Goal: Information Seeking & Learning: Learn about a topic

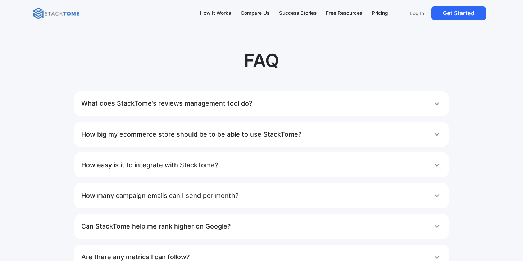
scroll to position [3874, 0]
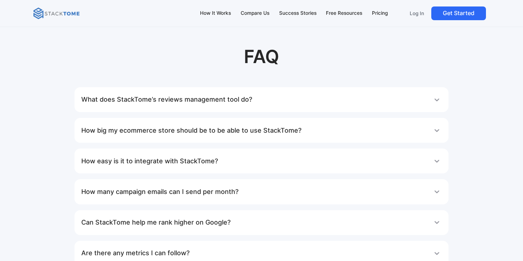
click at [239, 100] on h1 "What does StackTome’s reviews management tool do?" at bounding box center [166, 99] width 171 height 14
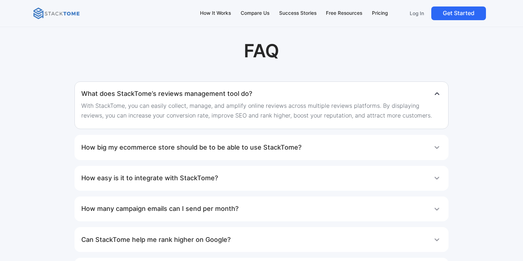
scroll to position [3882, 0]
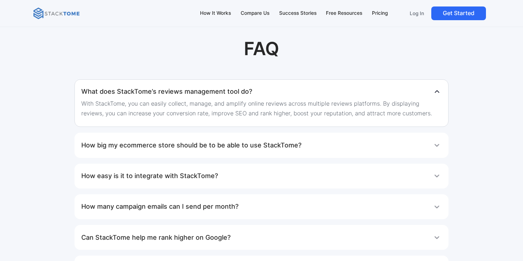
click at [214, 143] on h1 "How big my ecommerce store should be to be able to use StackTome?" at bounding box center [191, 145] width 220 height 14
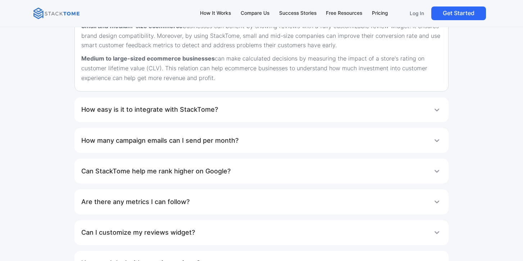
scroll to position [4061, 0]
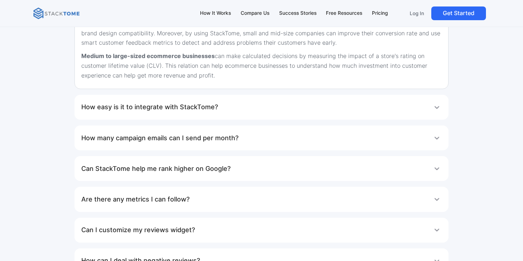
click at [198, 106] on h1 "How easy is it to integrate with StackTome?" at bounding box center [149, 107] width 137 height 14
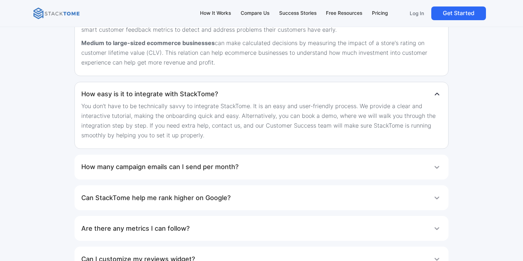
scroll to position [4075, 0]
click at [208, 166] on h1 "How many campaign emails can I send per month?" at bounding box center [159, 165] width 157 height 14
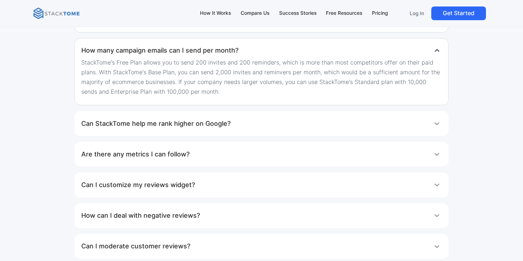
scroll to position [4192, 0]
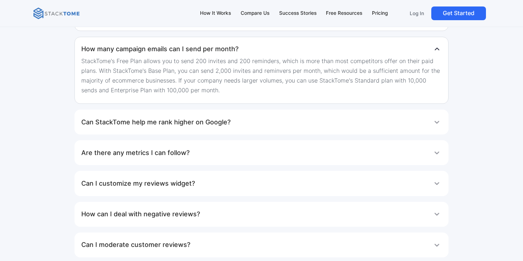
click at [202, 123] on h1 "Can StackTome help me rank higher on Google?" at bounding box center [155, 122] width 149 height 14
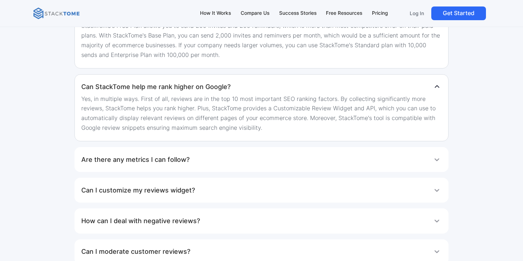
click at [181, 157] on h1 "Are there any metrics I can follow?" at bounding box center [135, 159] width 108 height 14
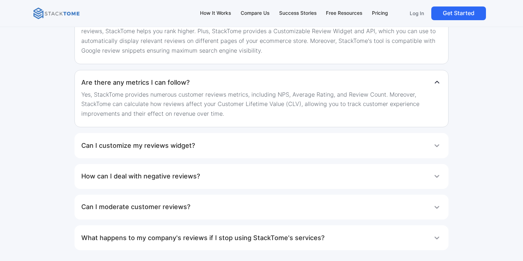
scroll to position [4306, 0]
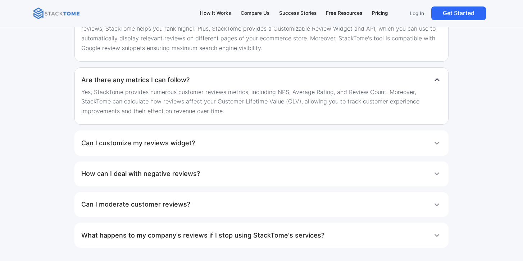
click at [163, 146] on h1 "Can I customize my reviews widget?" at bounding box center [138, 143] width 114 height 14
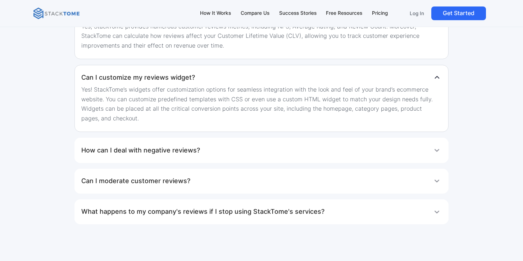
scroll to position [4372, 0]
click at [189, 154] on h1 "How can I deal with negative reviews?" at bounding box center [140, 150] width 119 height 14
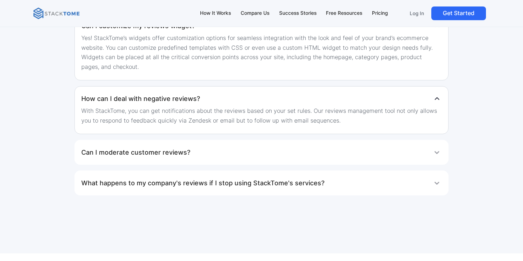
scroll to position [4426, 0]
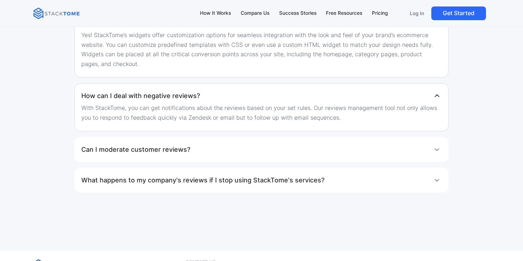
click at [166, 149] on h1 "Can I moderate customer reviews?" at bounding box center [135, 149] width 109 height 14
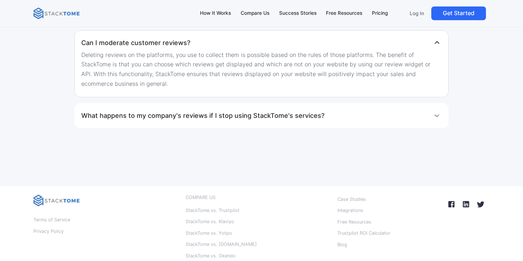
scroll to position [4533, 0]
